Goal: Task Accomplishment & Management: Complete application form

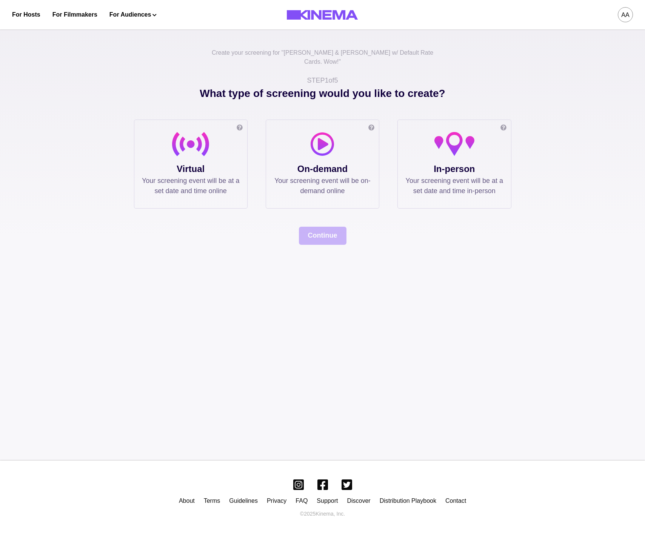
click at [226, 176] on p "Your screening event will be at a set date and time online" at bounding box center [191, 186] width 98 height 20
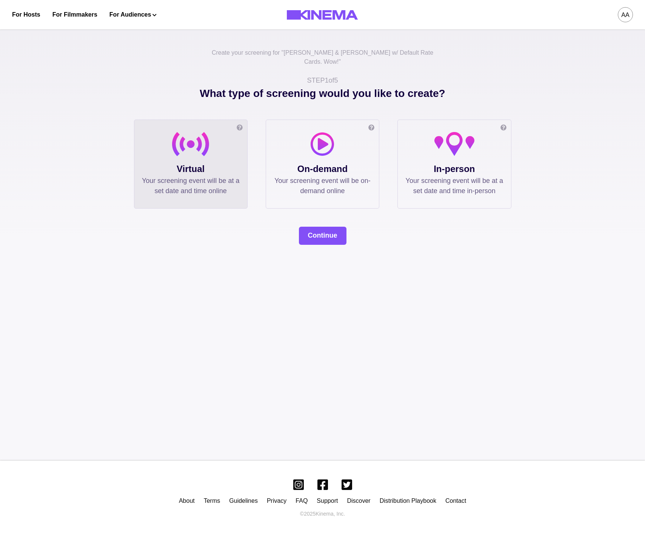
drag, startPoint x: 335, startPoint y: 189, endPoint x: 337, endPoint y: 206, distance: 16.8
click at [335, 190] on div "On-demand Allow your audience to watch on their own time, within a date range t…" at bounding box center [323, 164] width 114 height 89
click at [330, 227] on button "Continue" at bounding box center [323, 236] width 48 height 18
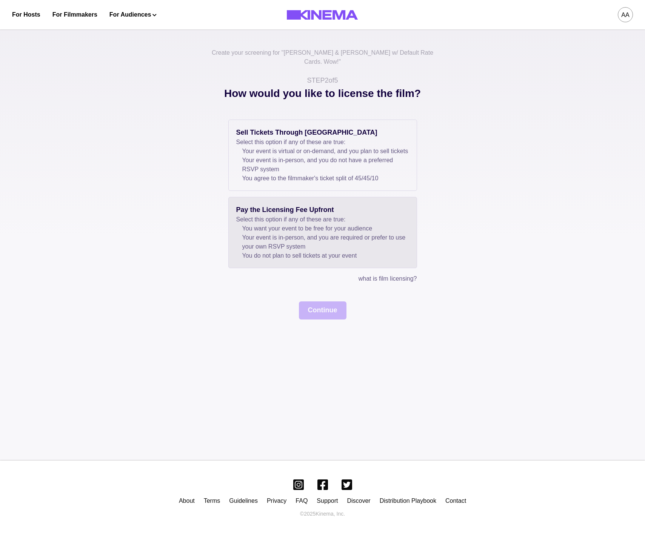
drag, startPoint x: 268, startPoint y: 165, endPoint x: 293, endPoint y: 237, distance: 76.0
click at [268, 166] on li "Your event is in-person, and you do not have a preferred RSVP system" at bounding box center [325, 165] width 167 height 18
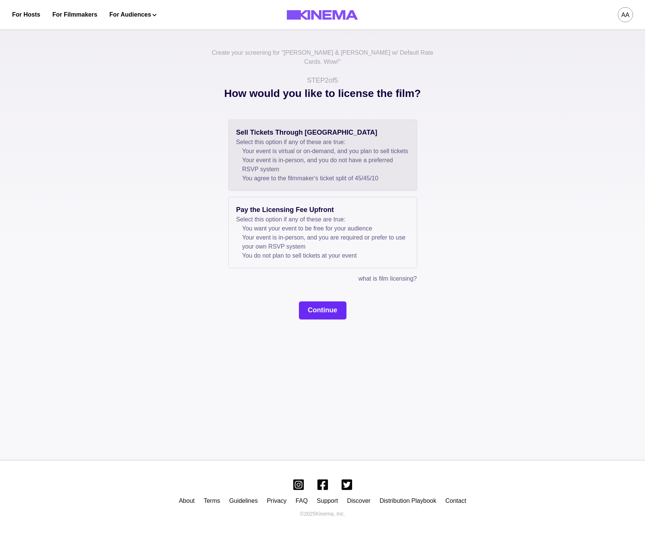
drag, startPoint x: 306, startPoint y: 299, endPoint x: 310, endPoint y: 305, distance: 7.3
click at [306, 299] on div "Sell Tickets Through Kinema Select this option if any of these are true: Your e…" at bounding box center [322, 220] width 377 height 200
drag, startPoint x: 310, startPoint y: 305, endPoint x: 289, endPoint y: 256, distance: 53.6
click at [311, 305] on button "Continue" at bounding box center [323, 310] width 48 height 18
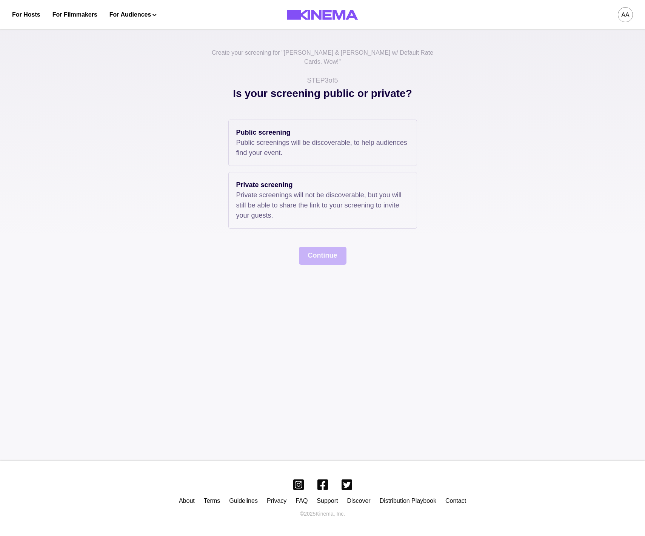
click at [272, 236] on div "Public screening Public screenings will be discoverable, to help audiences find…" at bounding box center [322, 192] width 377 height 145
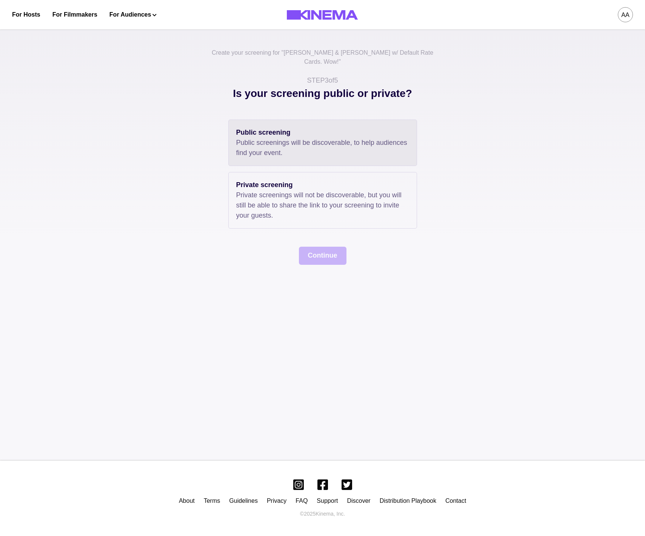
click at [286, 138] on p "Public screenings will be discoverable, to help audiences find your event." at bounding box center [322, 148] width 173 height 20
drag, startPoint x: 298, startPoint y: 201, endPoint x: 323, endPoint y: 263, distance: 66.7
click at [298, 201] on p "Private screenings will not be discoverable, but you will still be able to shar…" at bounding box center [322, 205] width 173 height 31
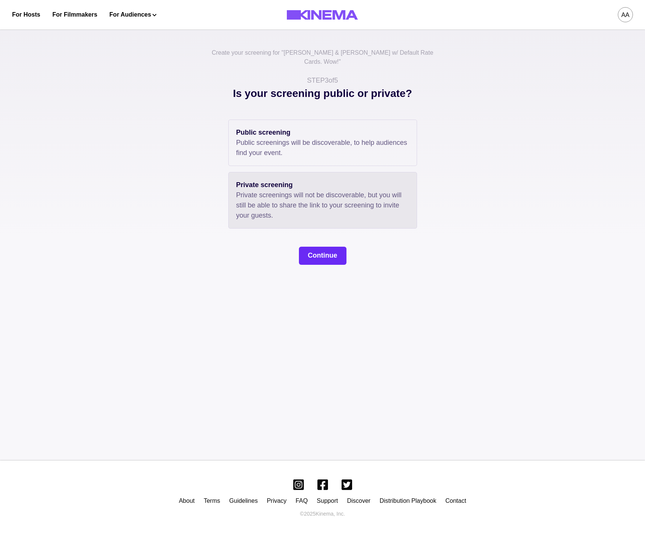
drag, startPoint x: 323, startPoint y: 263, endPoint x: 321, endPoint y: 251, distance: 12.6
click at [323, 263] on div "Create your screening for " Allan & Suzi w/ Default Rate Cards. Wow! " STEP 3 o…" at bounding box center [322, 242] width 645 height 437
click at [318, 247] on button "Continue" at bounding box center [323, 256] width 48 height 18
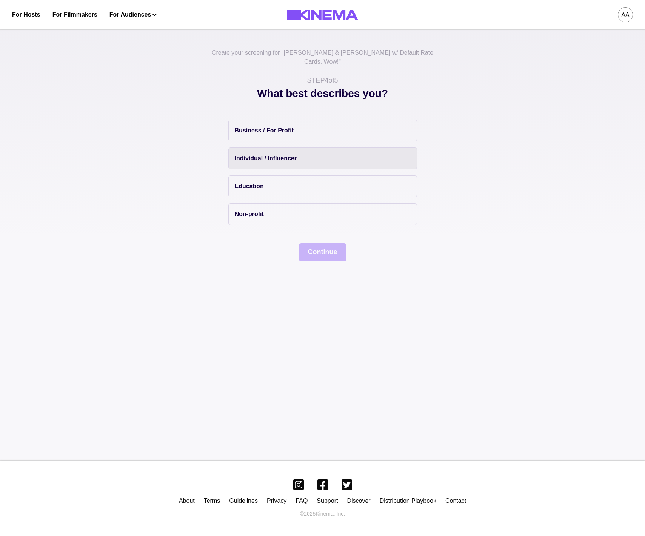
click at [269, 160] on button "Individual / Influencer" at bounding box center [322, 159] width 189 height 22
click at [317, 243] on button "Continue" at bounding box center [323, 252] width 48 height 18
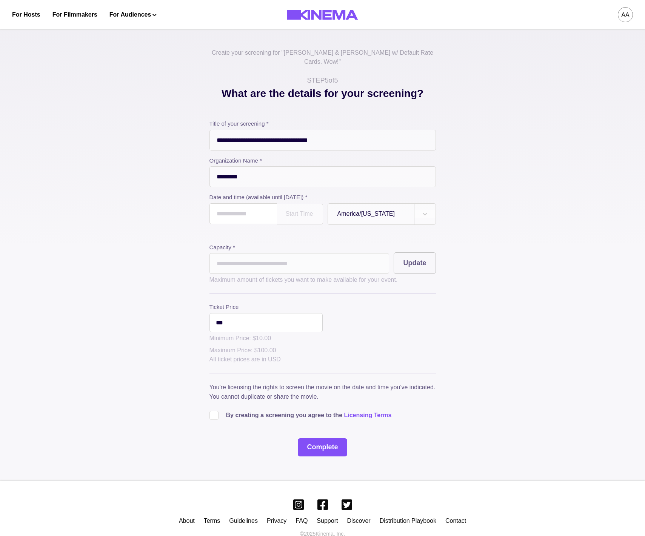
click at [256, 207] on input "text" at bounding box center [243, 213] width 68 height 21
click at [252, 262] on td "9" at bounding box center [246, 265] width 14 height 11
type input "**********"
click at [288, 211] on input "text" at bounding box center [287, 214] width 2 height 6
type input "****"
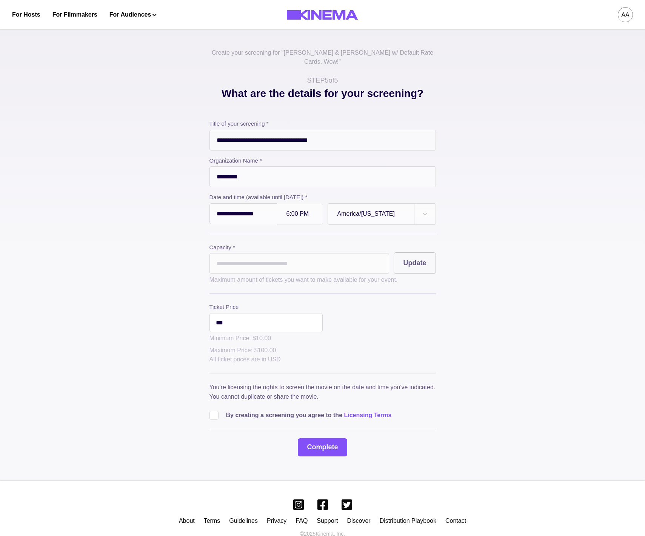
click at [267, 258] on input "*" at bounding box center [299, 263] width 180 height 21
type input "*****"
drag, startPoint x: 225, startPoint y: 316, endPoint x: 240, endPoint y: 325, distance: 17.2
click at [226, 317] on input "***" at bounding box center [265, 322] width 113 height 19
drag, startPoint x: 213, startPoint y: 405, endPoint x: 252, endPoint y: 422, distance: 42.9
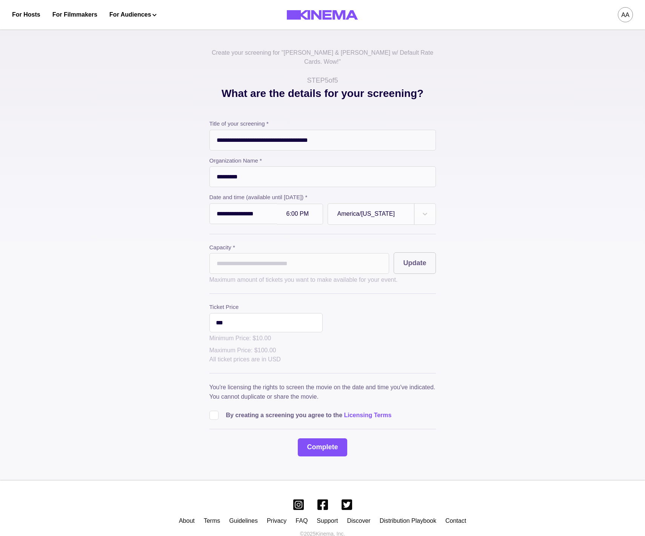
click at [213, 411] on span at bounding box center [213, 415] width 9 height 9
click at [324, 445] on button "Complete" at bounding box center [322, 447] width 49 height 18
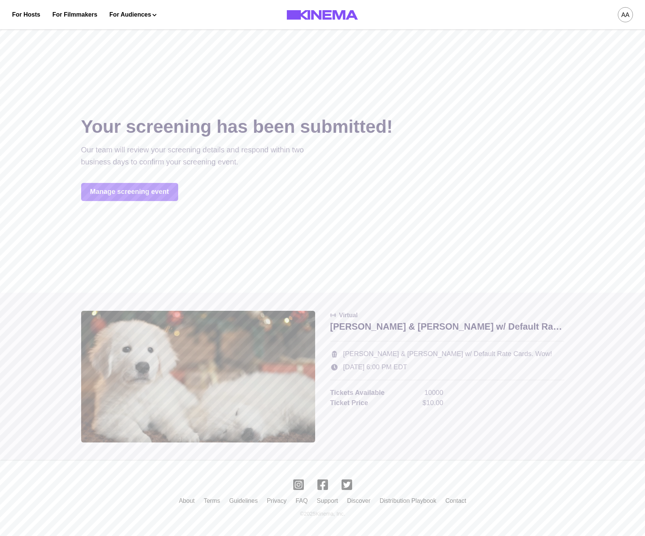
drag, startPoint x: 144, startPoint y: 192, endPoint x: 164, endPoint y: 199, distance: 21.2
click at [143, 192] on link "Manage screening event" at bounding box center [129, 192] width 97 height 18
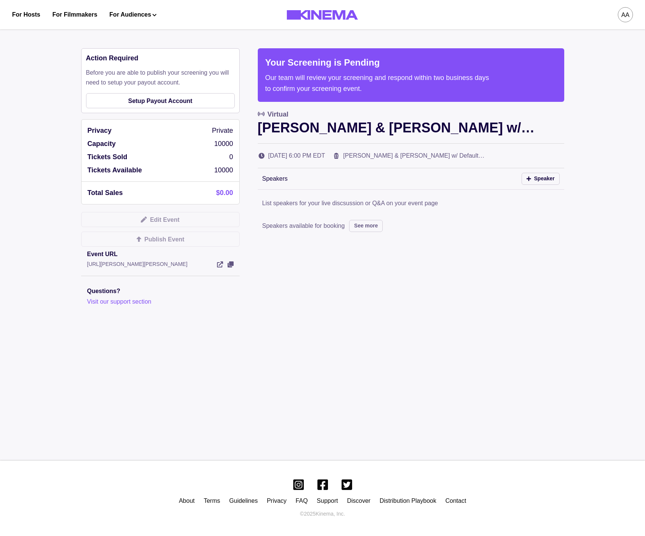
click at [156, 112] on div "Action Required Before you are able to publish your screening you will need to …" at bounding box center [160, 80] width 158 height 65
click at [155, 104] on link "Setup Payout Account" at bounding box center [160, 100] width 149 height 15
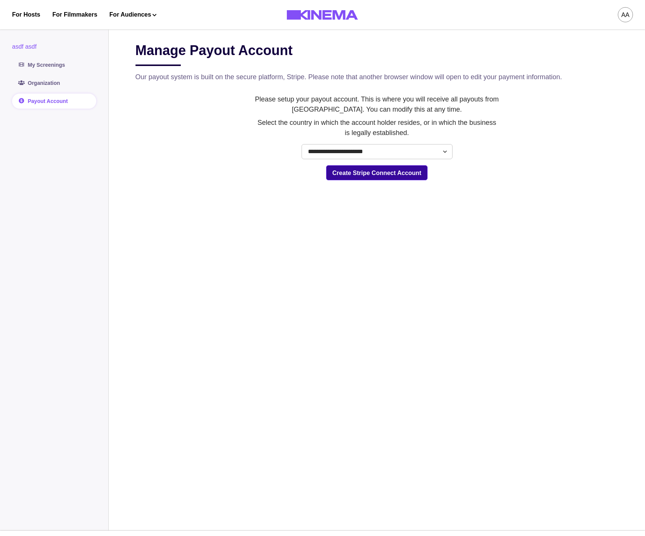
click at [364, 173] on button "Create Stripe Connect Account" at bounding box center [377, 172] width 102 height 15
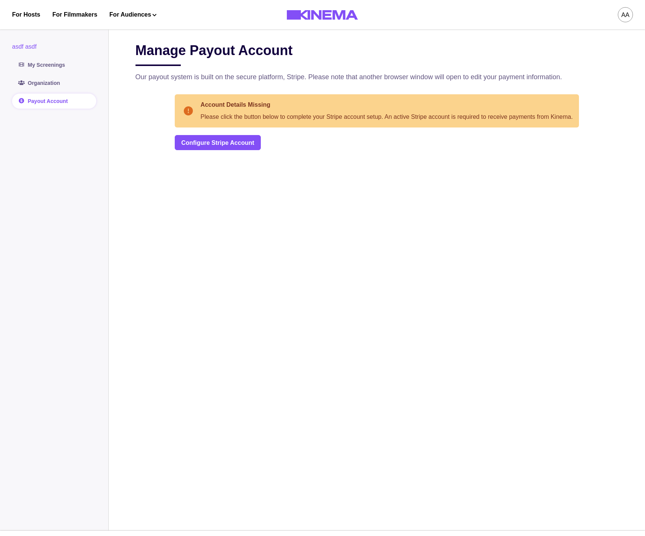
click at [197, 152] on div "Manage Payout Account Our payout system is built on the secure platform, Stripe…" at bounding box center [376, 277] width 483 height 471
click at [188, 134] on div "Account Details Missing Please click the button below to complete your Stripe a…" at bounding box center [377, 122] width 404 height 56
click at [185, 146] on link "Configure Stripe Account" at bounding box center [218, 142] width 86 height 15
